Goal: Find specific fact: Find specific fact

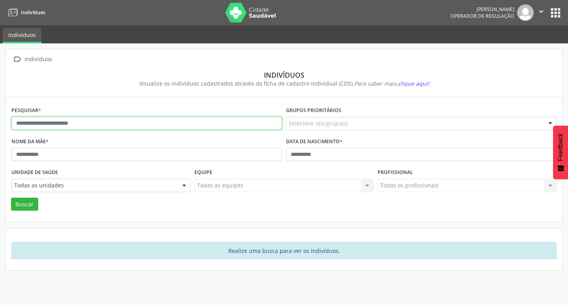
click at [134, 123] on input "text" at bounding box center [146, 123] width 271 height 13
paste input "**********"
type input "**********"
click at [11, 198] on button "Buscar" at bounding box center [24, 204] width 27 height 13
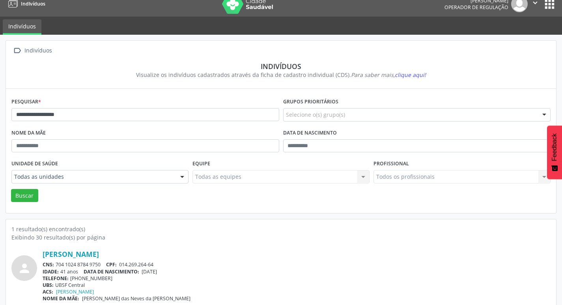
scroll to position [17, 0]
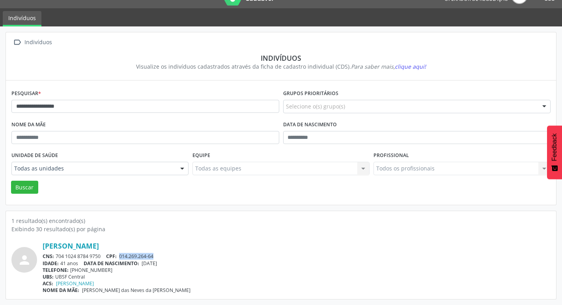
drag, startPoint x: 121, startPoint y: 254, endPoint x: 162, endPoint y: 254, distance: 41.0
click at [162, 254] on div "CNS: 704 1024 8784 9750 CPF: 014.269.264-64" at bounding box center [297, 256] width 508 height 7
copy span "014.269.264-64"
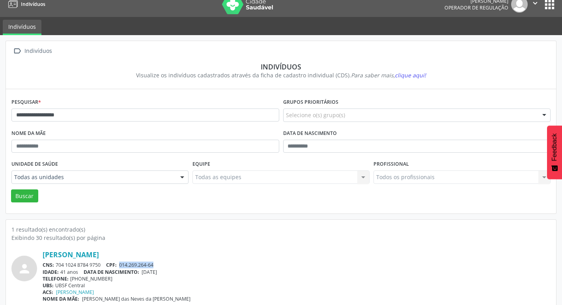
scroll to position [0, 0]
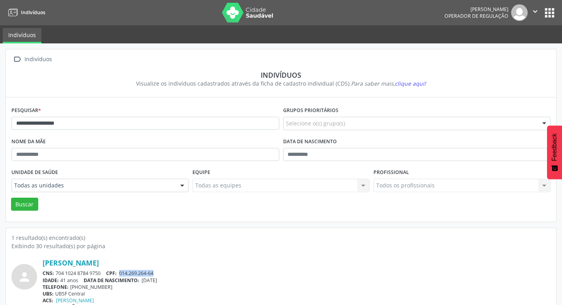
click at [552, 9] on button "apps" at bounding box center [550, 13] width 14 height 14
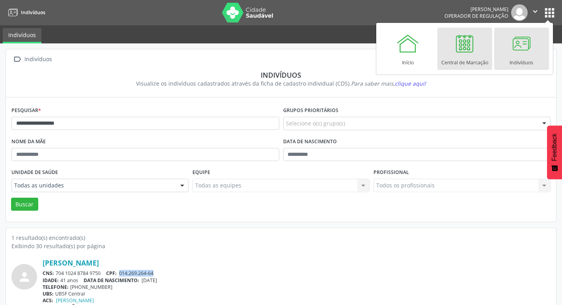
click at [466, 47] on div at bounding box center [465, 44] width 24 height 24
